Goal: Find specific page/section: Find specific page/section

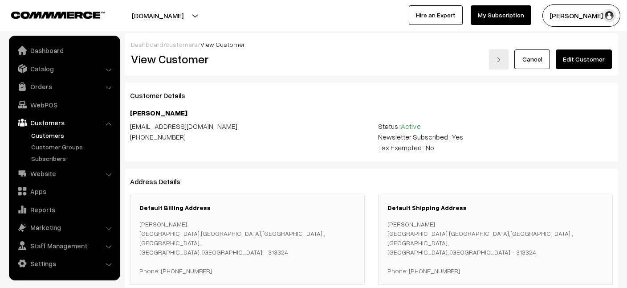
scroll to position [539, 0]
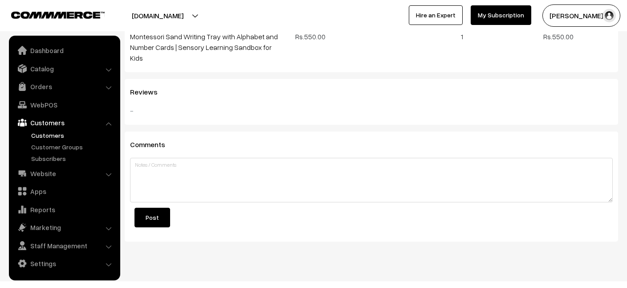
click at [50, 138] on link "Customers" at bounding box center [73, 135] width 88 height 9
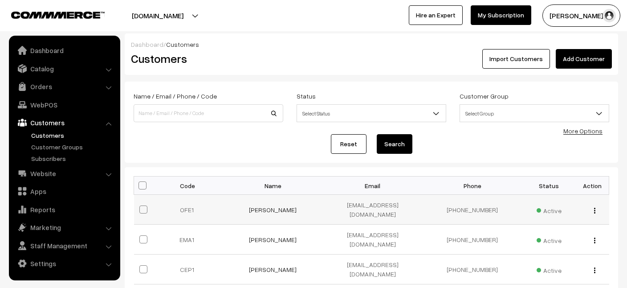
click at [595, 208] on img "button" at bounding box center [594, 211] width 1 height 6
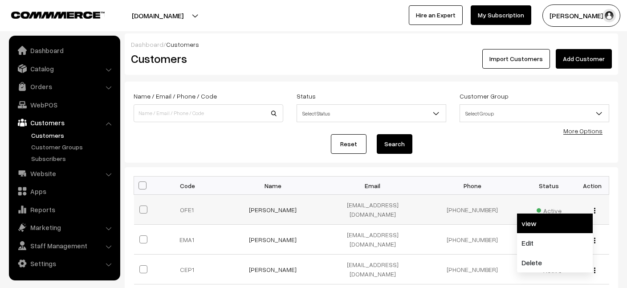
click at [554, 216] on link "view" at bounding box center [555, 223] width 76 height 20
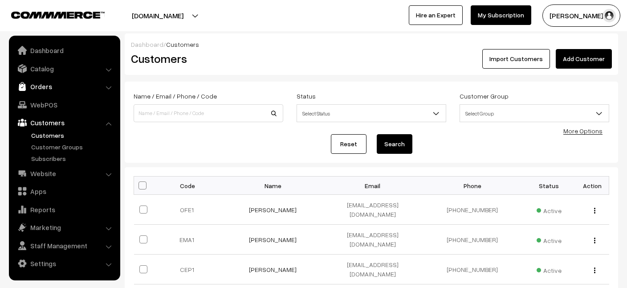
click at [45, 84] on link "Orders" at bounding box center [64, 86] width 106 height 16
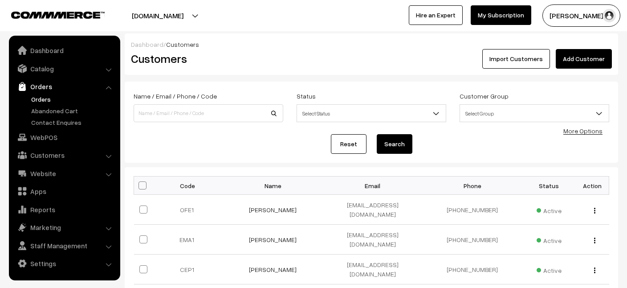
click at [37, 99] on link "Orders" at bounding box center [73, 98] width 88 height 9
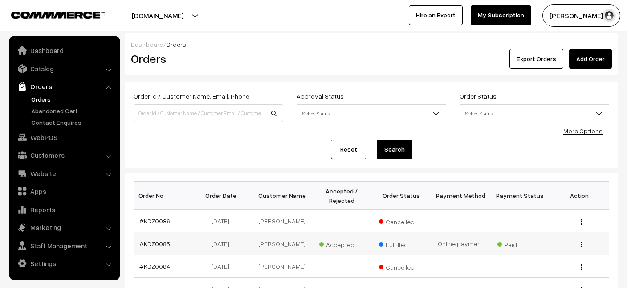
click at [582, 245] on img "button" at bounding box center [581, 244] width 1 height 6
click at [535, 258] on link "View" at bounding box center [542, 257] width 76 height 20
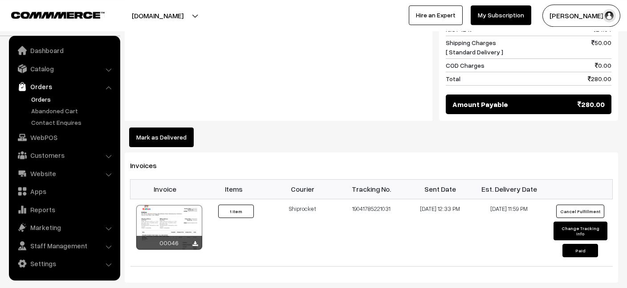
scroll to position [462, 0]
